Goal: Communication & Community: Answer question/provide support

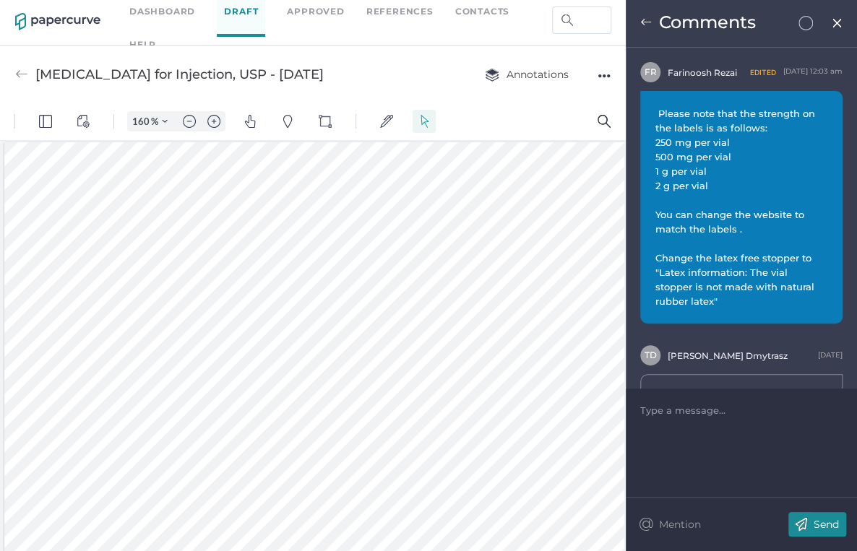
scroll to position [6, 0]
type input "85"
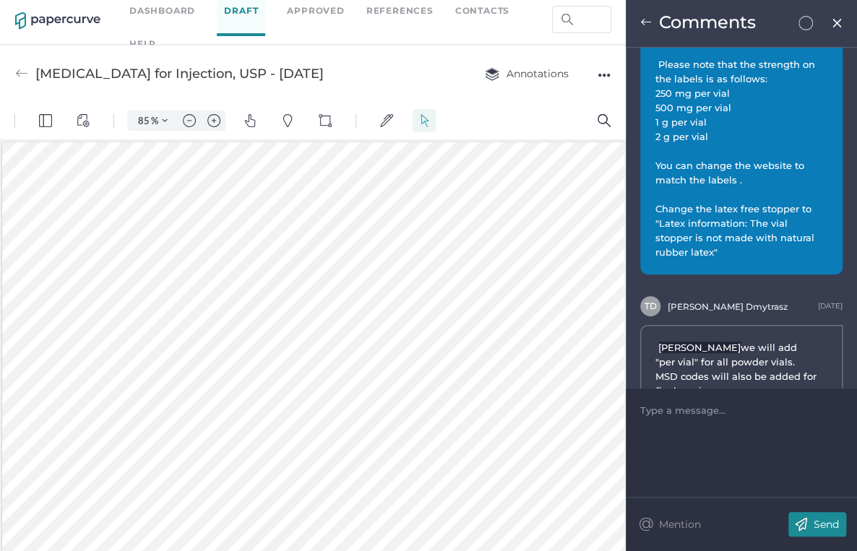
scroll to position [94, 0]
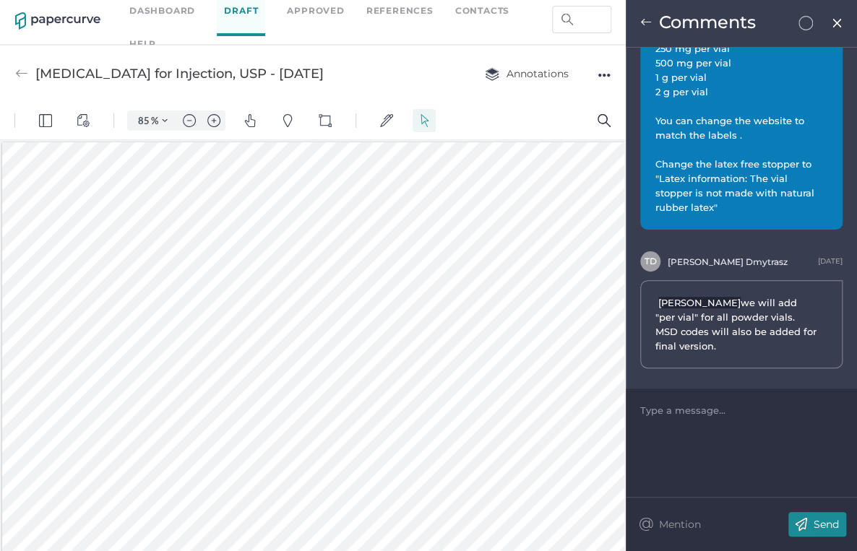
click at [834, 23] on img at bounding box center [837, 23] width 12 height 12
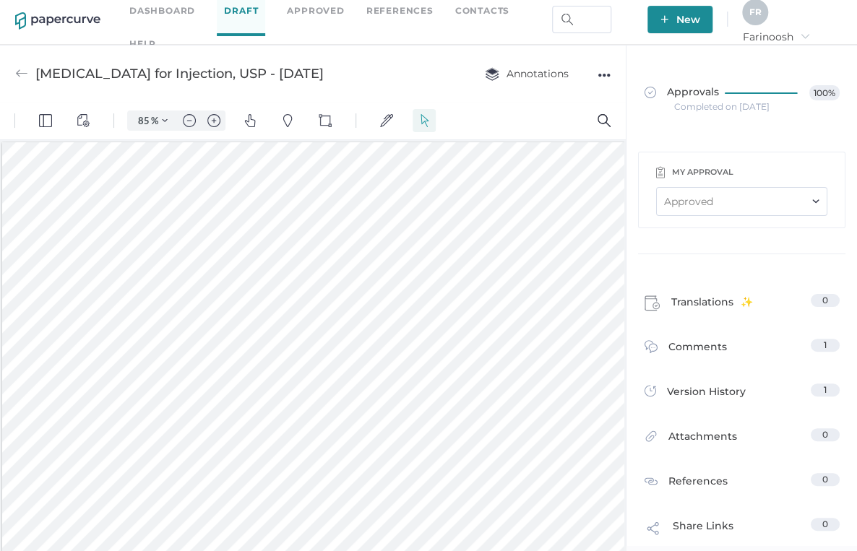
click at [170, 10] on link "Dashboard" at bounding box center [162, 11] width 66 height 16
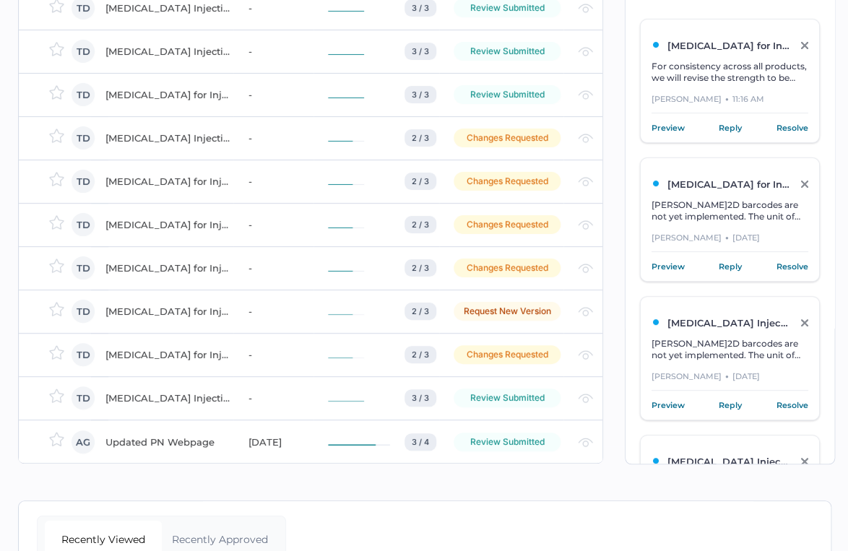
scroll to position [116, 0]
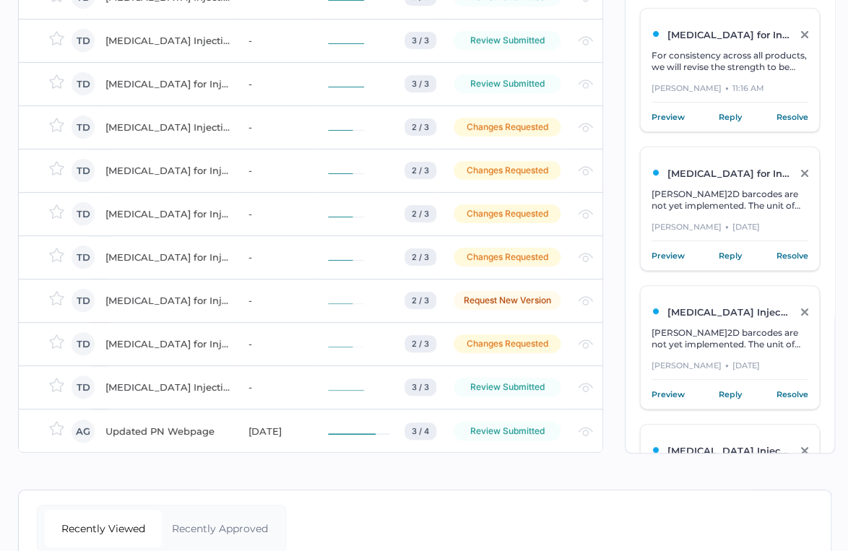
click at [152, 382] on div "[MEDICAL_DATA] Injection, USP - [DATE]" at bounding box center [167, 386] width 125 height 17
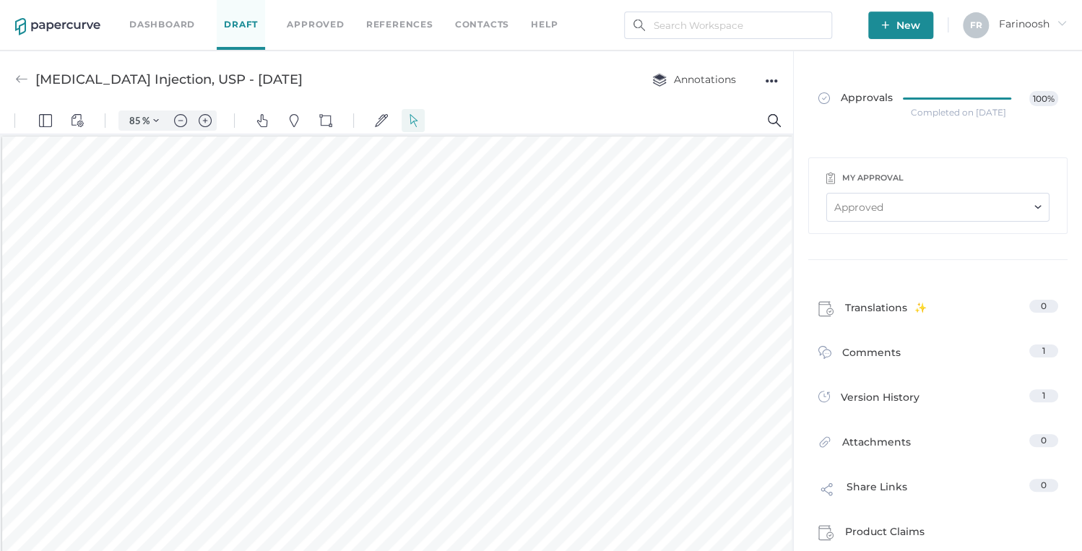
scroll to position [1, 0]
type input "52"
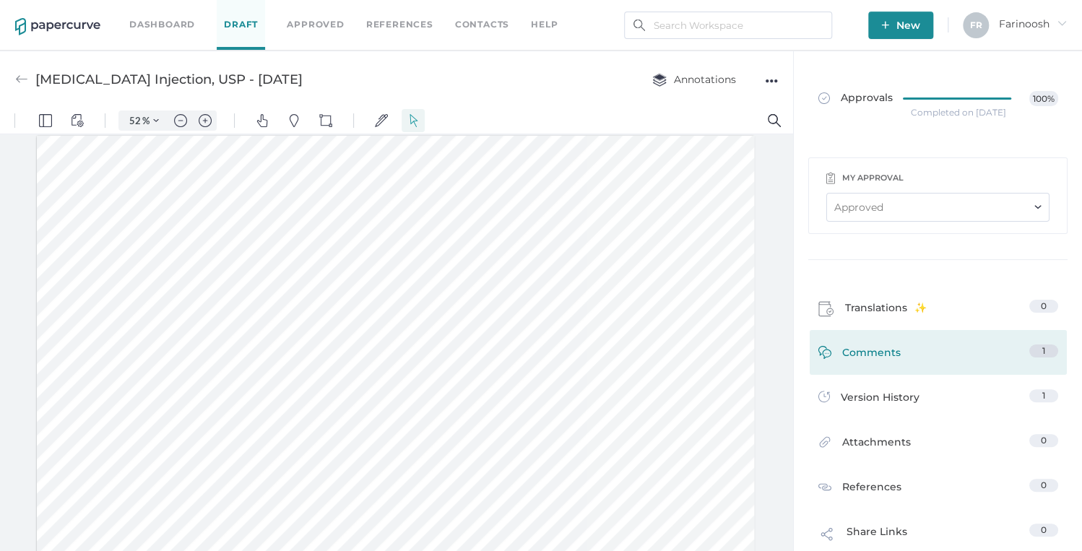
click at [876, 352] on span "Comments" at bounding box center [871, 356] width 59 height 22
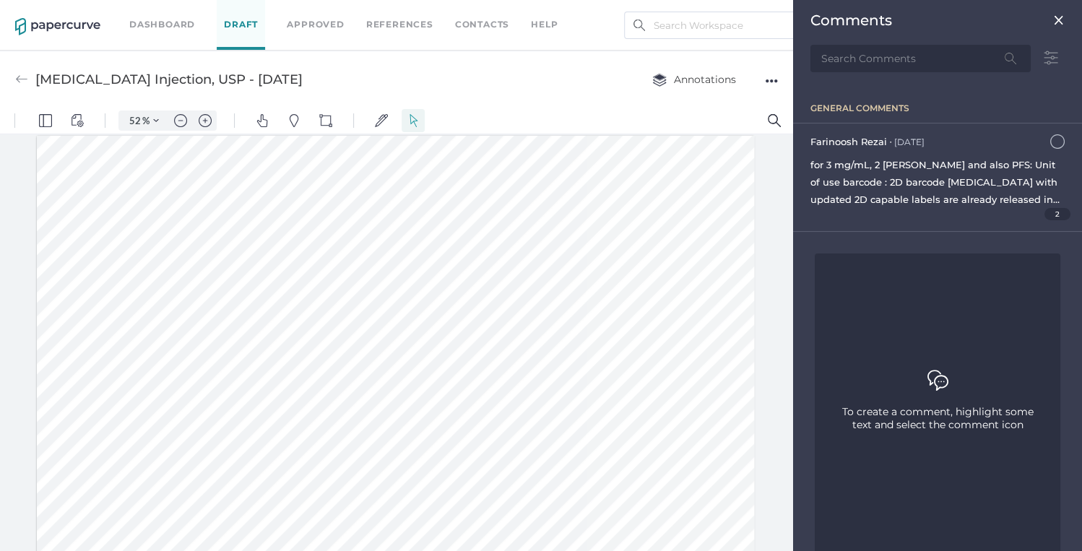
scroll to position [6, 0]
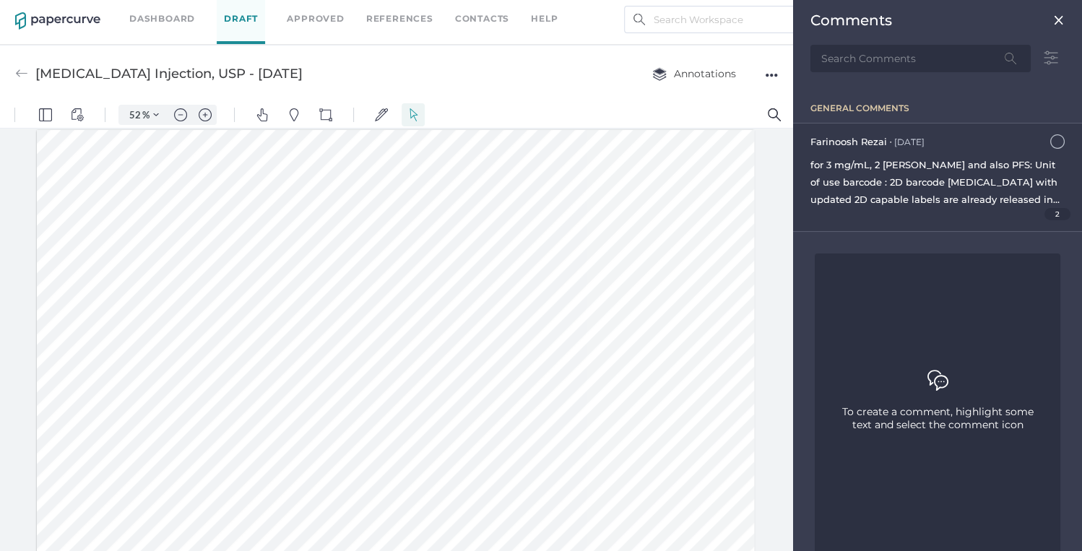
click at [954, 170] on div "for 3 mg/mL, 2 mL vial and also PFS: Unit of use barcode : 2D barcode Adenosine…" at bounding box center [937, 182] width 254 height 52
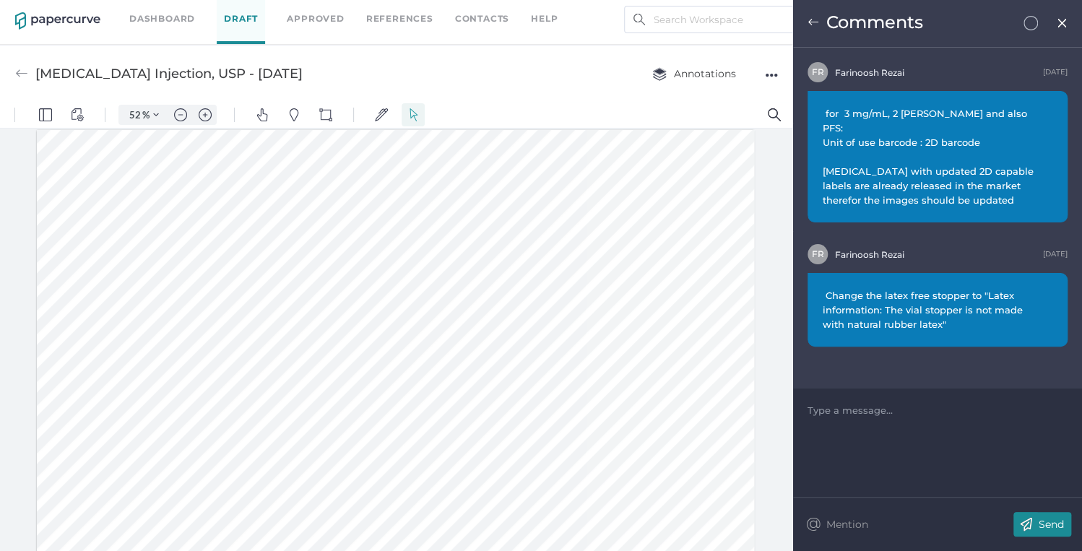
scroll to position [116, 0]
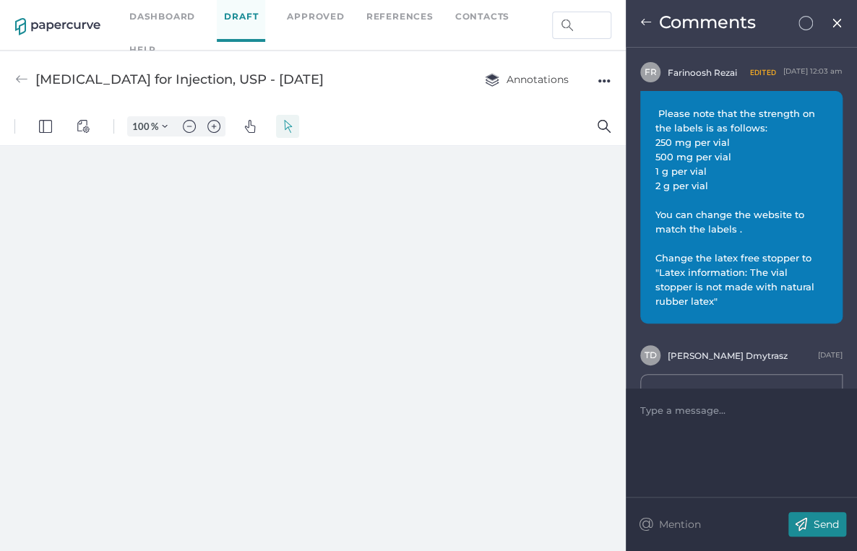
type input "52"
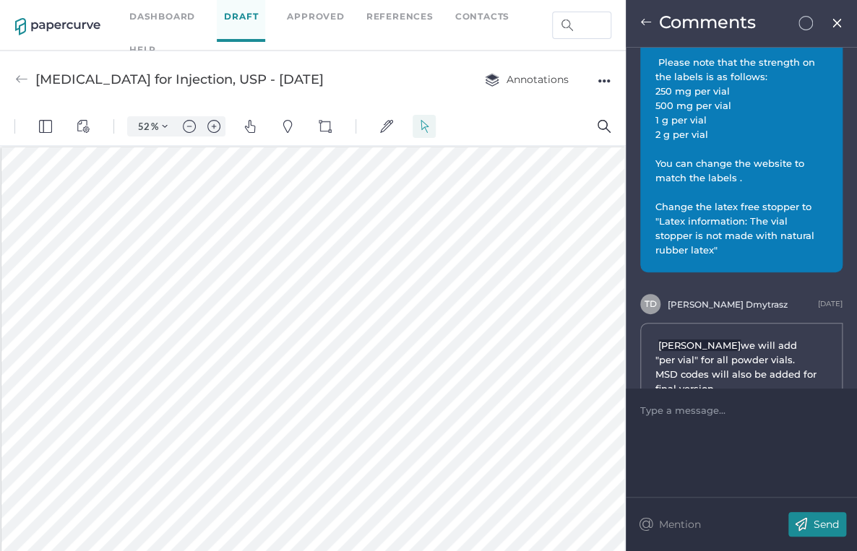
scroll to position [94, 0]
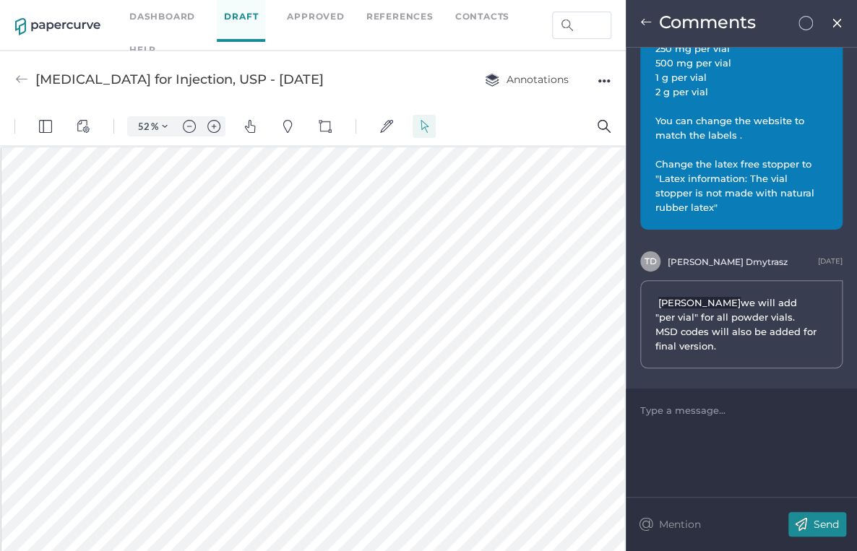
click at [160, 13] on link "Dashboard" at bounding box center [162, 17] width 66 height 16
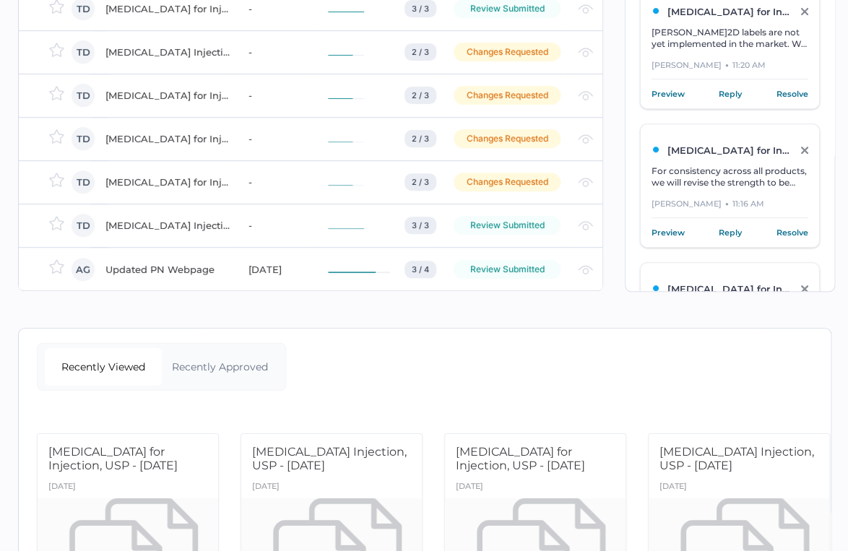
scroll to position [289, 0]
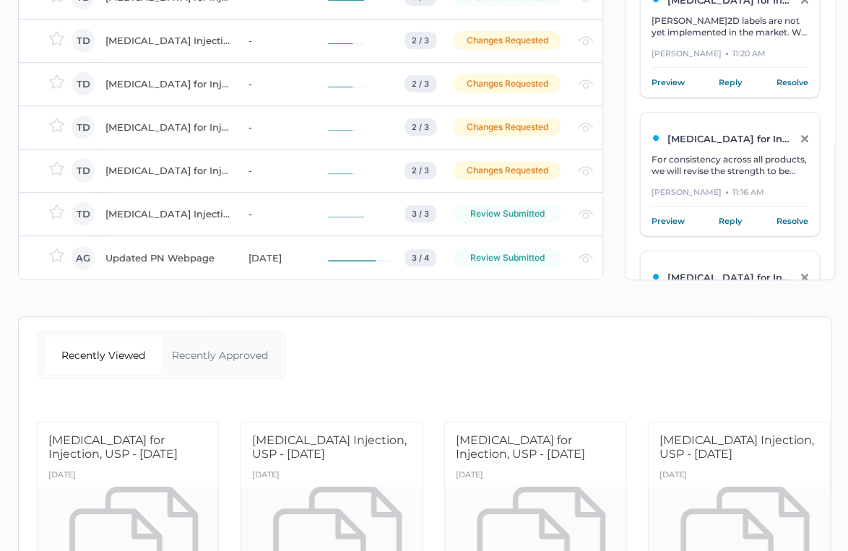
click at [186, 213] on div "[MEDICAL_DATA] Injection, USP - [DATE]" at bounding box center [167, 213] width 125 height 17
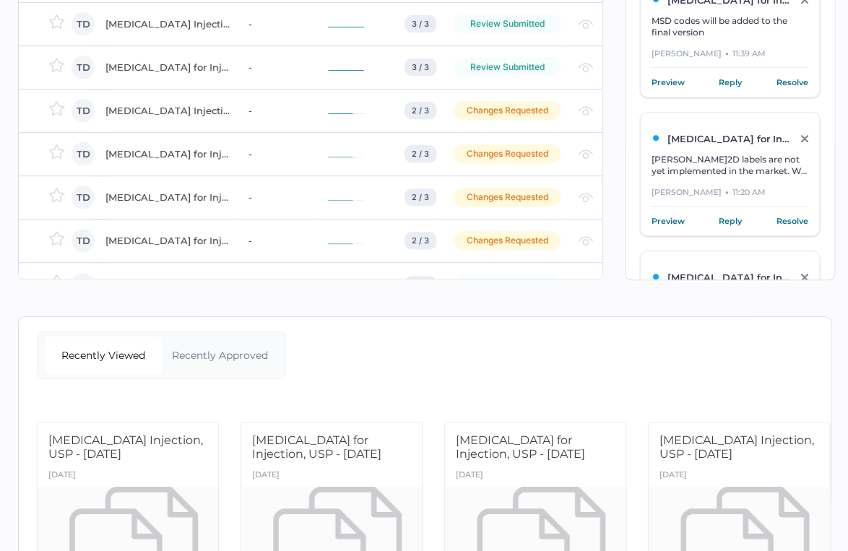
scroll to position [2075, 0]
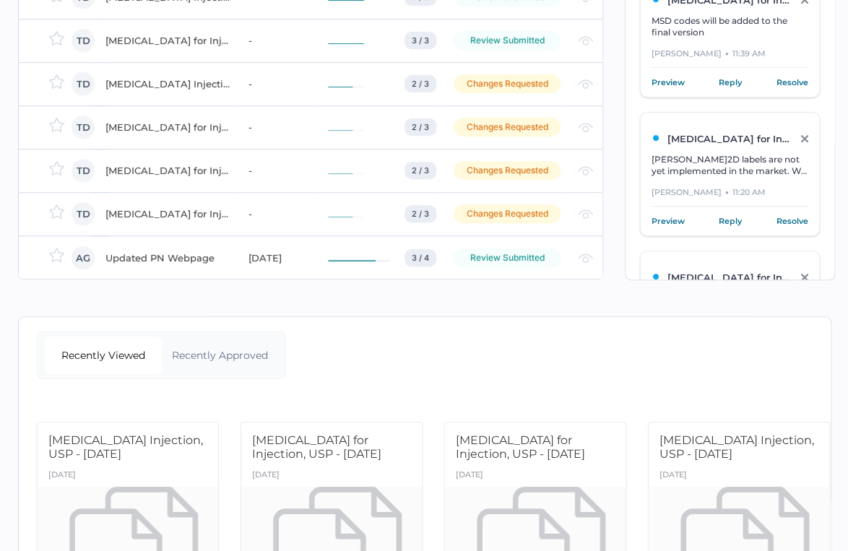
click at [173, 209] on div "Ceftazidime for Injection, USP - FEB 17, 2022" at bounding box center [167, 213] width 125 height 17
click at [188, 82] on div "Cladribine Injection, USP - June 9, 2015" at bounding box center [167, 83] width 125 height 17
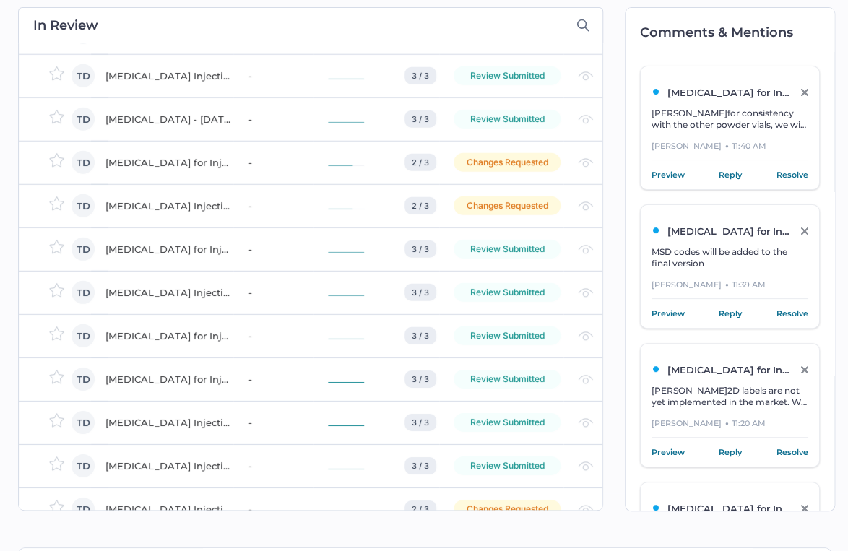
scroll to position [1560, 0]
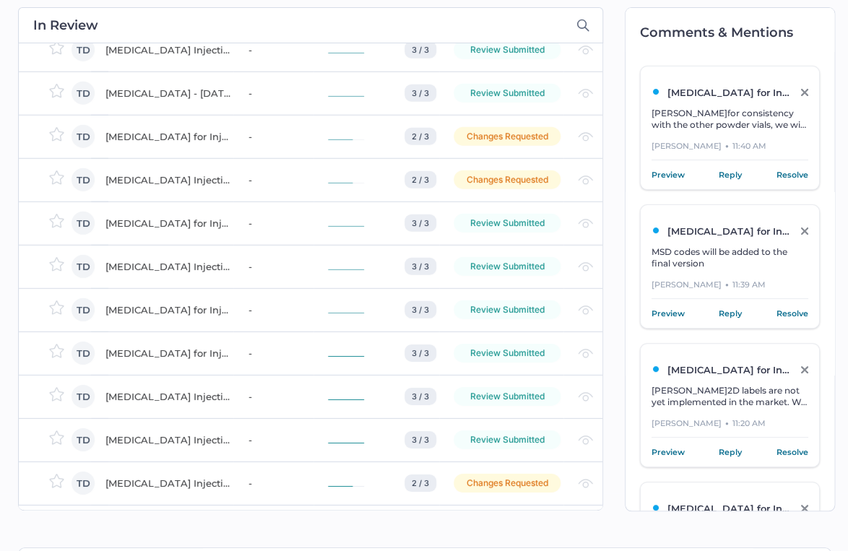
click at [159, 394] on div "Haloperidol Injection, USP - September 12, 2016" at bounding box center [167, 396] width 125 height 17
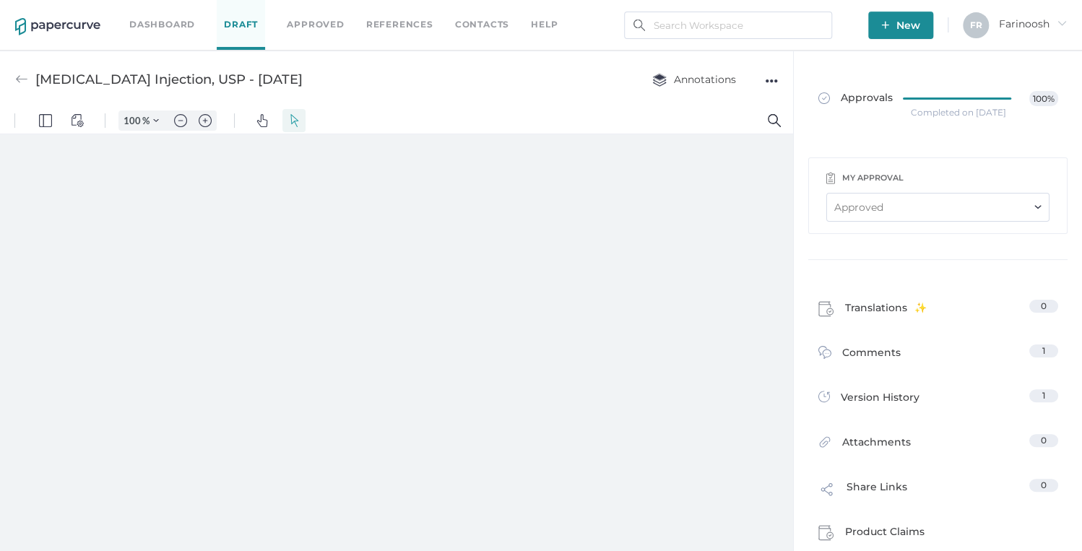
type input "52"
click at [864, 352] on span "Comments" at bounding box center [871, 356] width 59 height 22
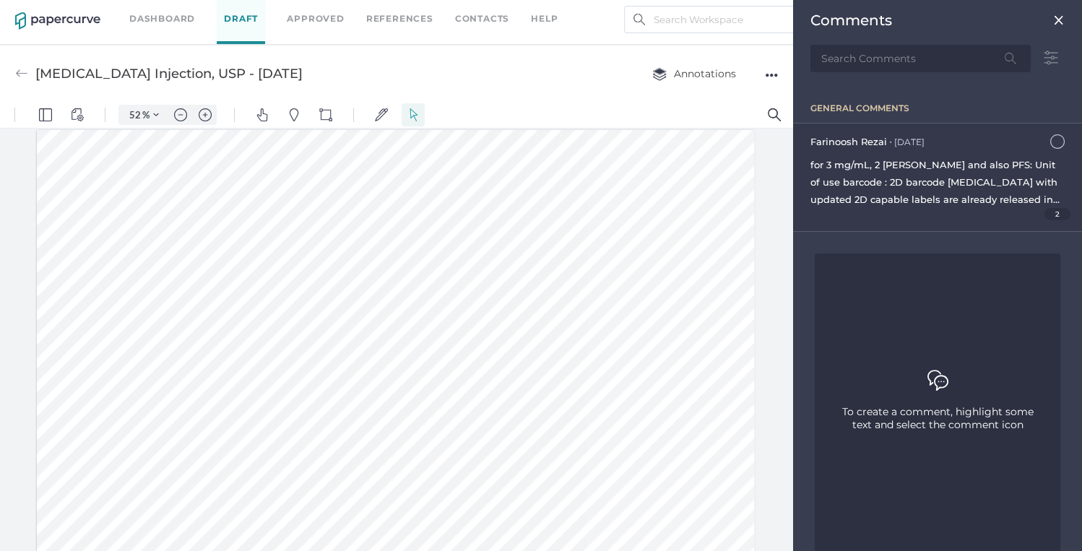
click at [969, 159] on span "for 3 mg/mL, 2 [PERSON_NAME] and also PFS: Unit of use barcode : 2D barcode [ME…" at bounding box center [934, 191] width 249 height 64
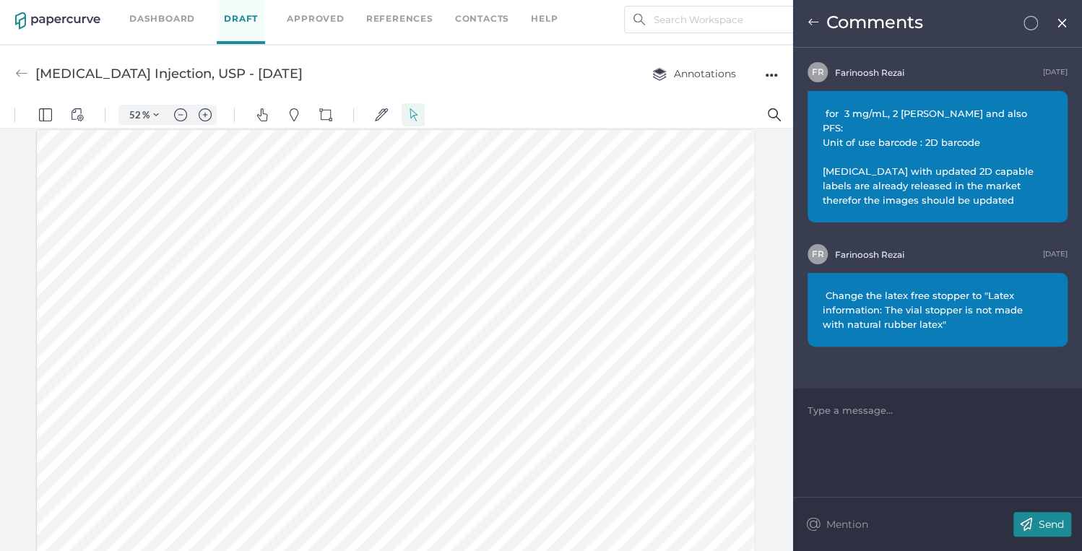
click at [826, 405] on div at bounding box center [937, 410] width 259 height 14
click at [1037, 273] on div "Change the latex free stopper to "Latex information: The vial stopper is not ma…" at bounding box center [937, 310] width 260 height 74
click at [1039, 288] on span "Change the latex free stopper to "Latex information: The vial stopper is not ma…" at bounding box center [932, 309] width 218 height 43
click at [811, 412] on div at bounding box center [937, 410] width 259 height 14
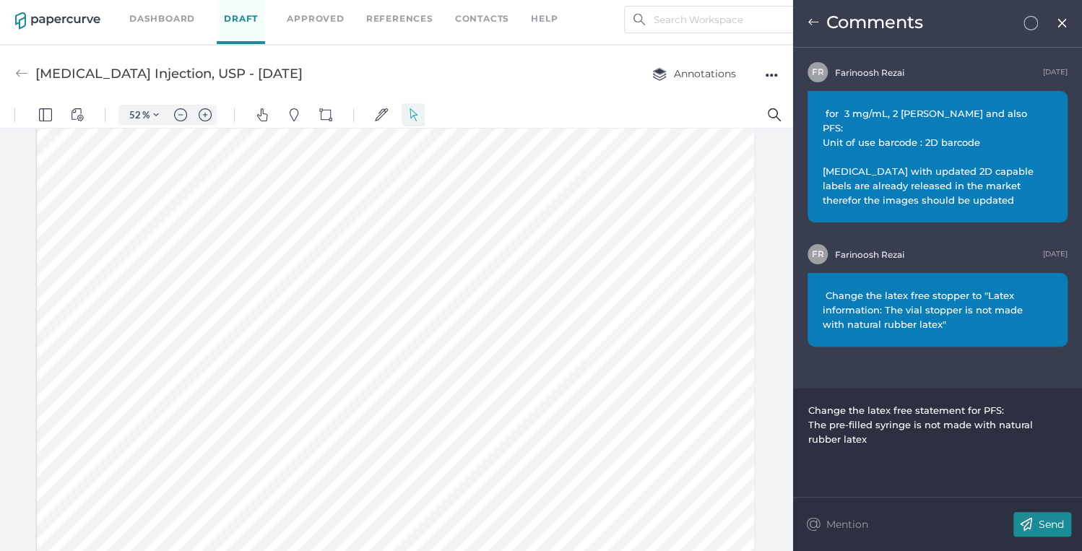
click at [1032, 520] on img at bounding box center [1025, 524] width 25 height 25
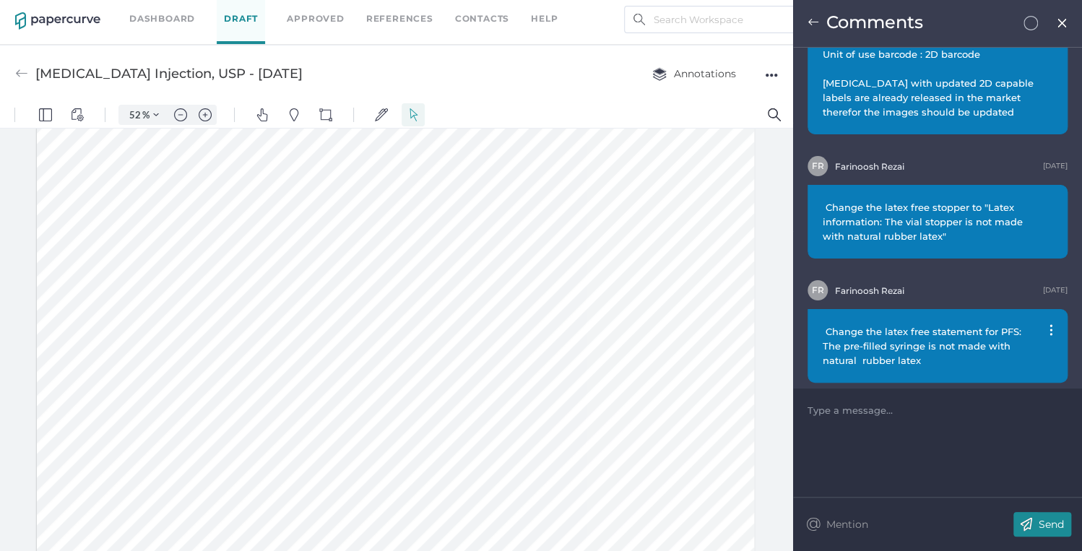
click at [825, 413] on div at bounding box center [937, 410] width 259 height 14
click at [1055, 520] on p "Send" at bounding box center [1051, 524] width 25 height 13
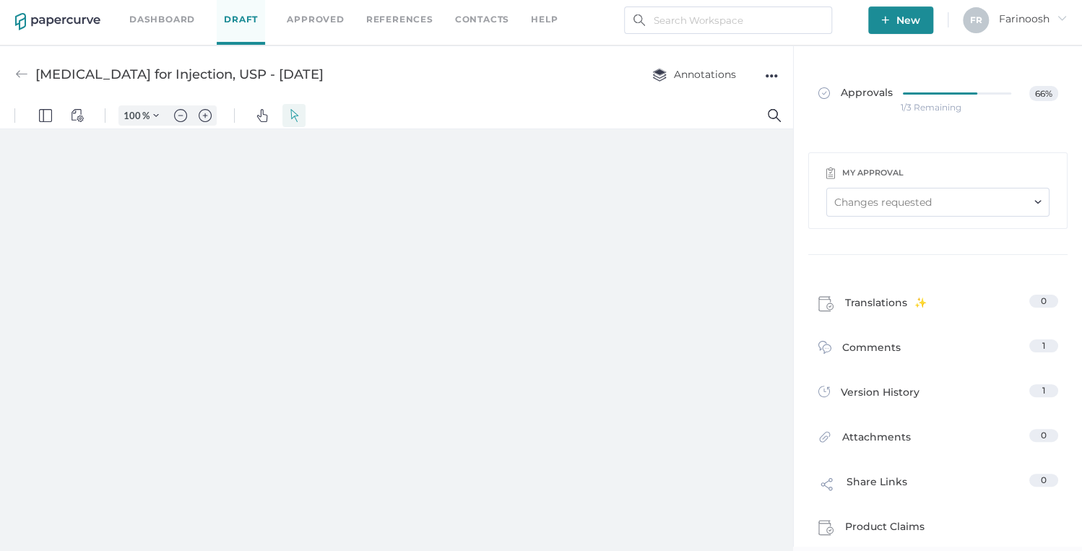
scroll to position [6, 0]
type input "52"
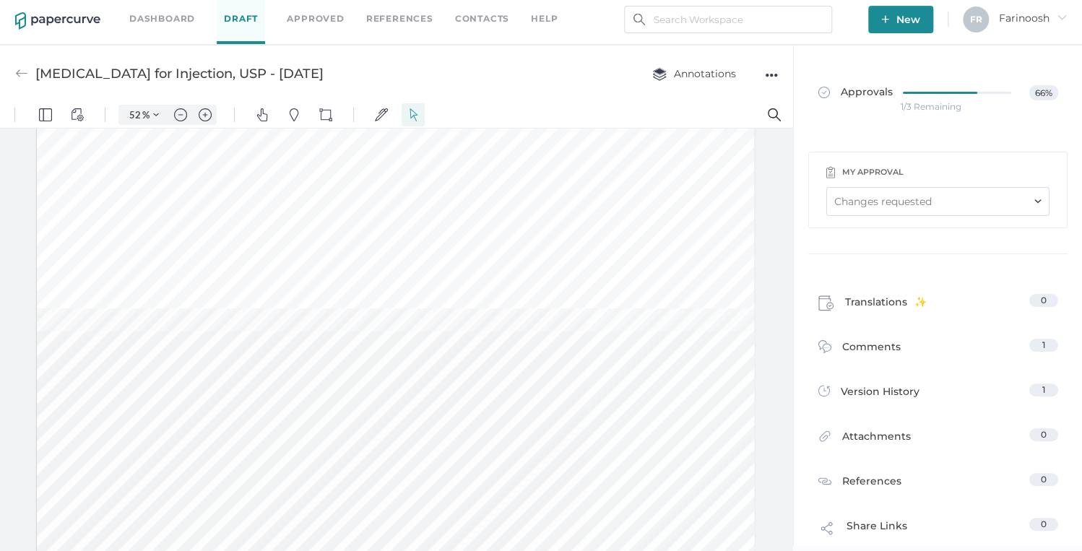
scroll to position [0, 0]
click at [163, 20] on link "Dashboard" at bounding box center [162, 19] width 66 height 16
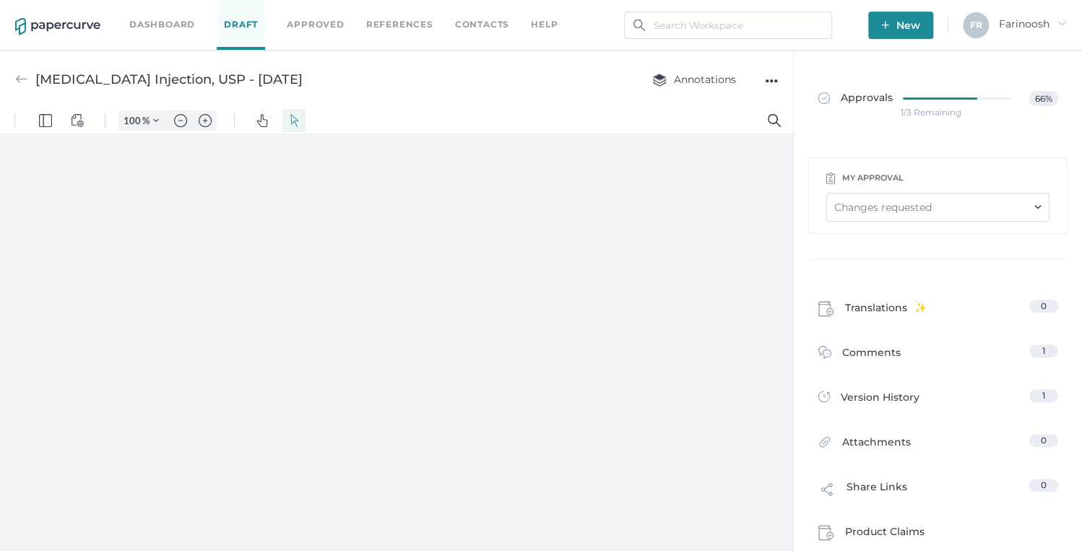
type input "52"
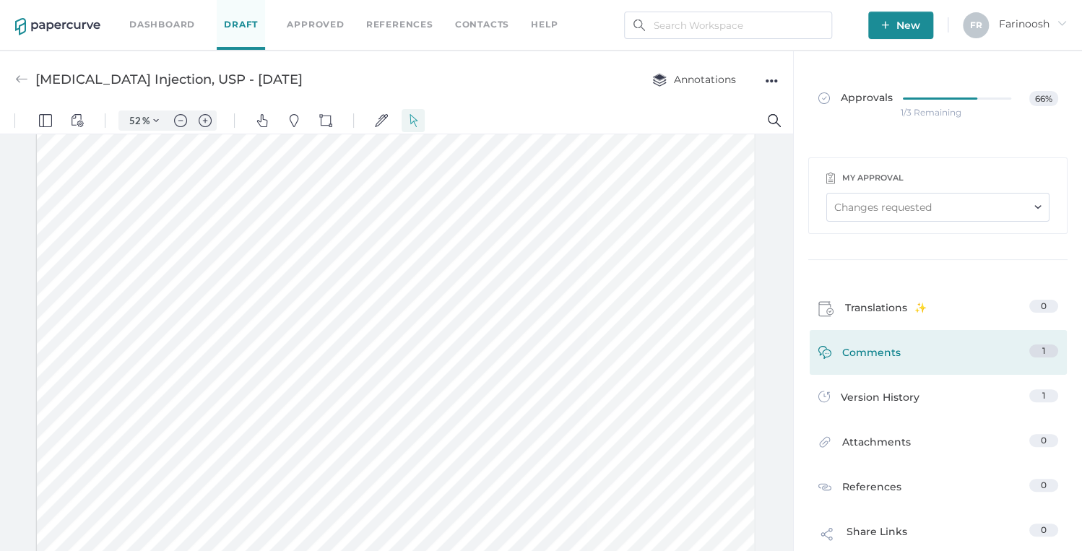
click at [870, 350] on span "Comments" at bounding box center [871, 356] width 59 height 22
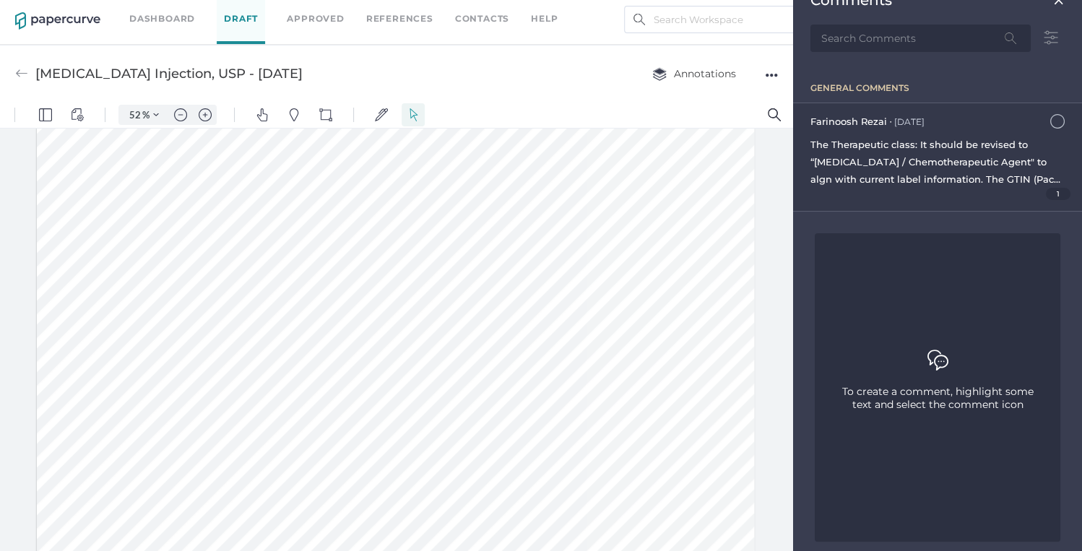
scroll to position [30, 0]
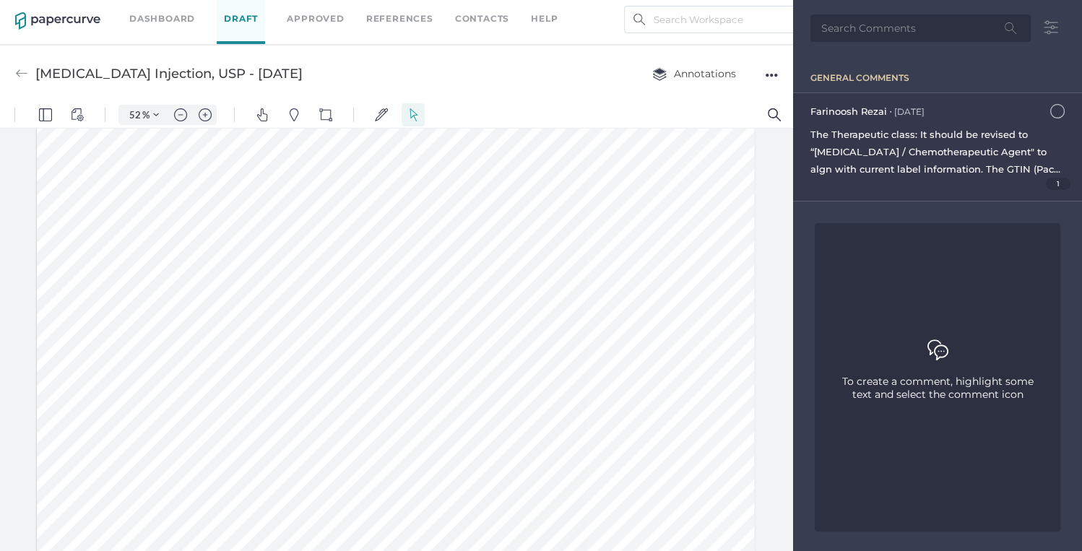
click at [956, 151] on span "The Therapeutic class: It should be revised to “Antineoplastic / Chemotherapeut…" at bounding box center [936, 221] width 252 height 185
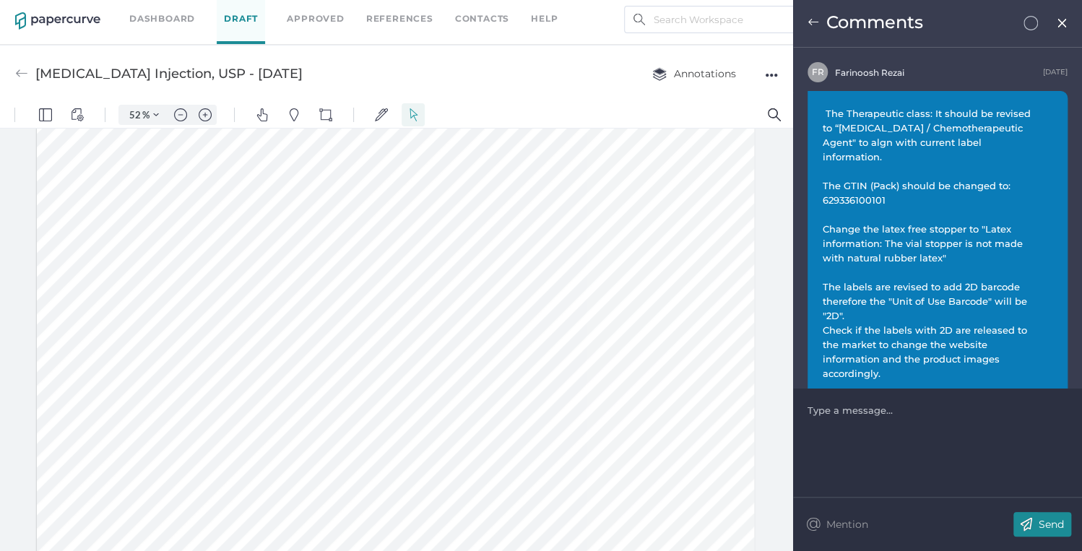
click at [826, 409] on div at bounding box center [937, 410] width 259 height 14
click at [1045, 527] on p "Send" at bounding box center [1051, 524] width 25 height 13
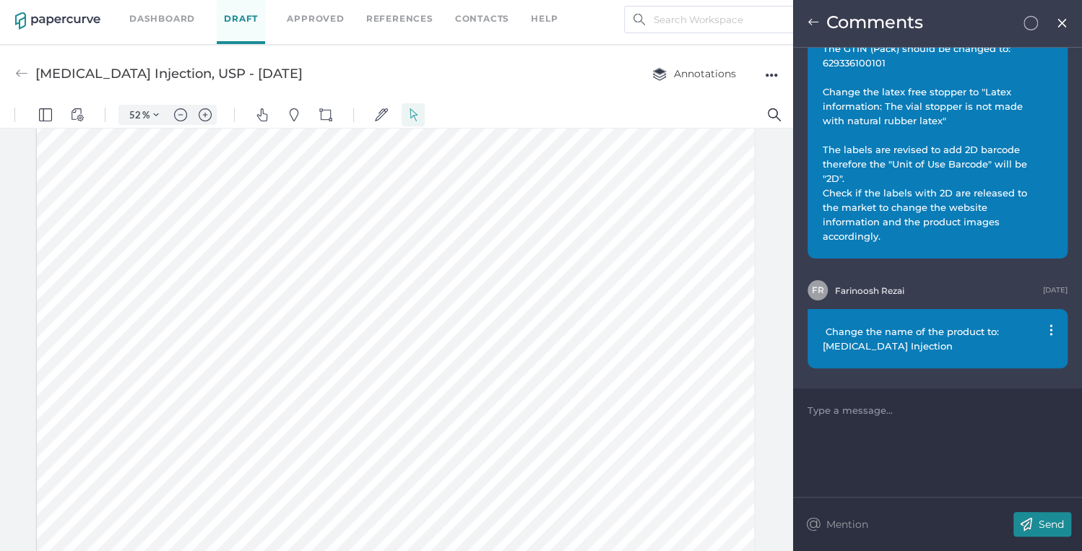
click at [1061, 21] on img at bounding box center [1062, 23] width 12 height 12
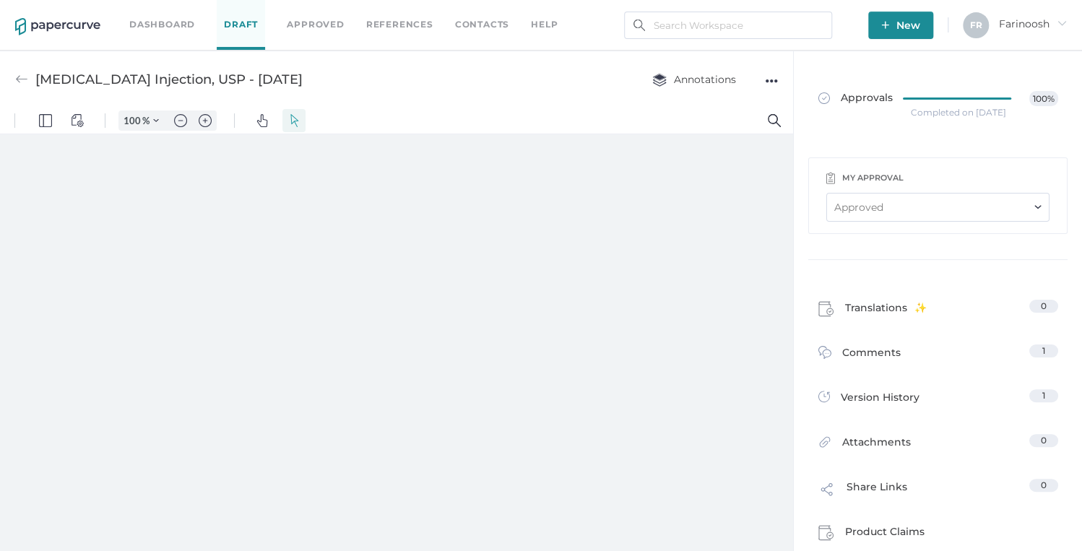
type input "52"
click at [152, 24] on link "Dashboard" at bounding box center [162, 25] width 66 height 16
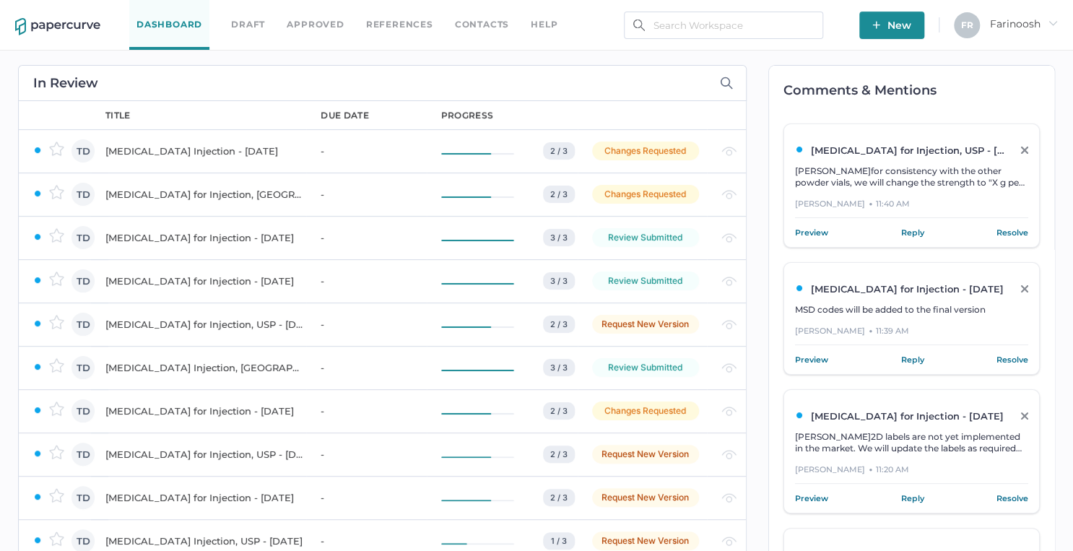
click at [147, 189] on div "[MEDICAL_DATA] for Injection, [GEOGRAPHIC_DATA] - [DATE]" at bounding box center [204, 194] width 198 height 17
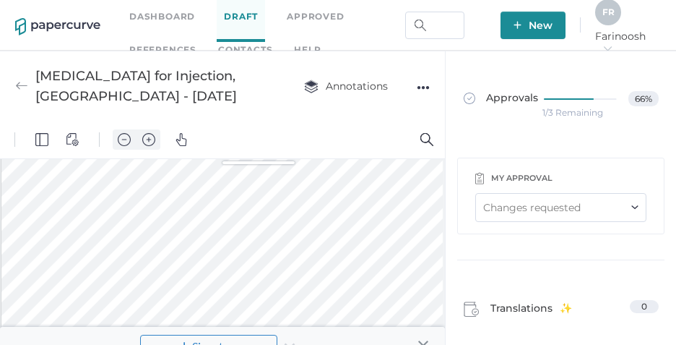
scroll to position [1, 0]
